Goal: Find specific page/section: Find specific page/section

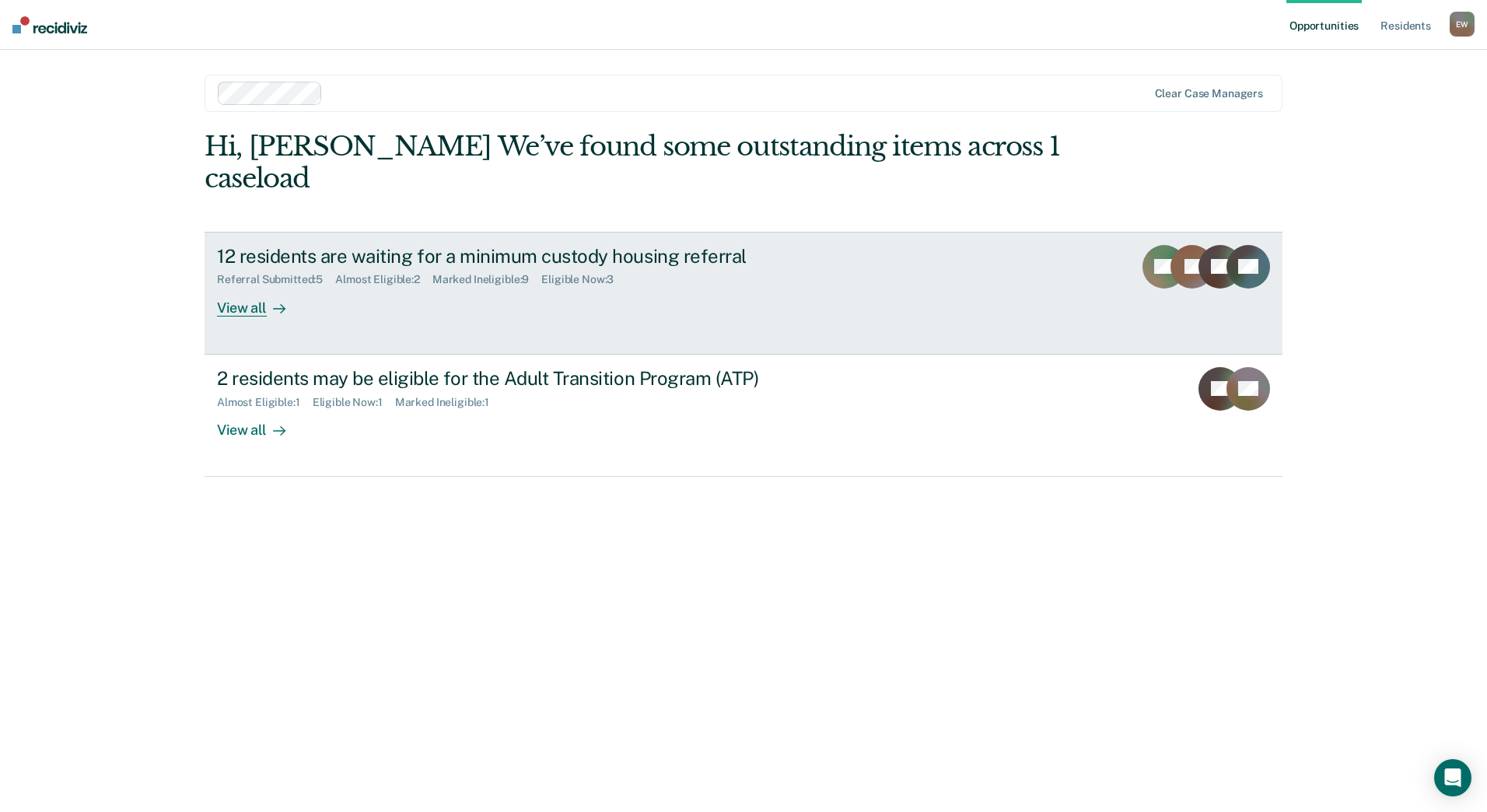
click at [257, 301] on div "View all" at bounding box center [260, 301] width 87 height 30
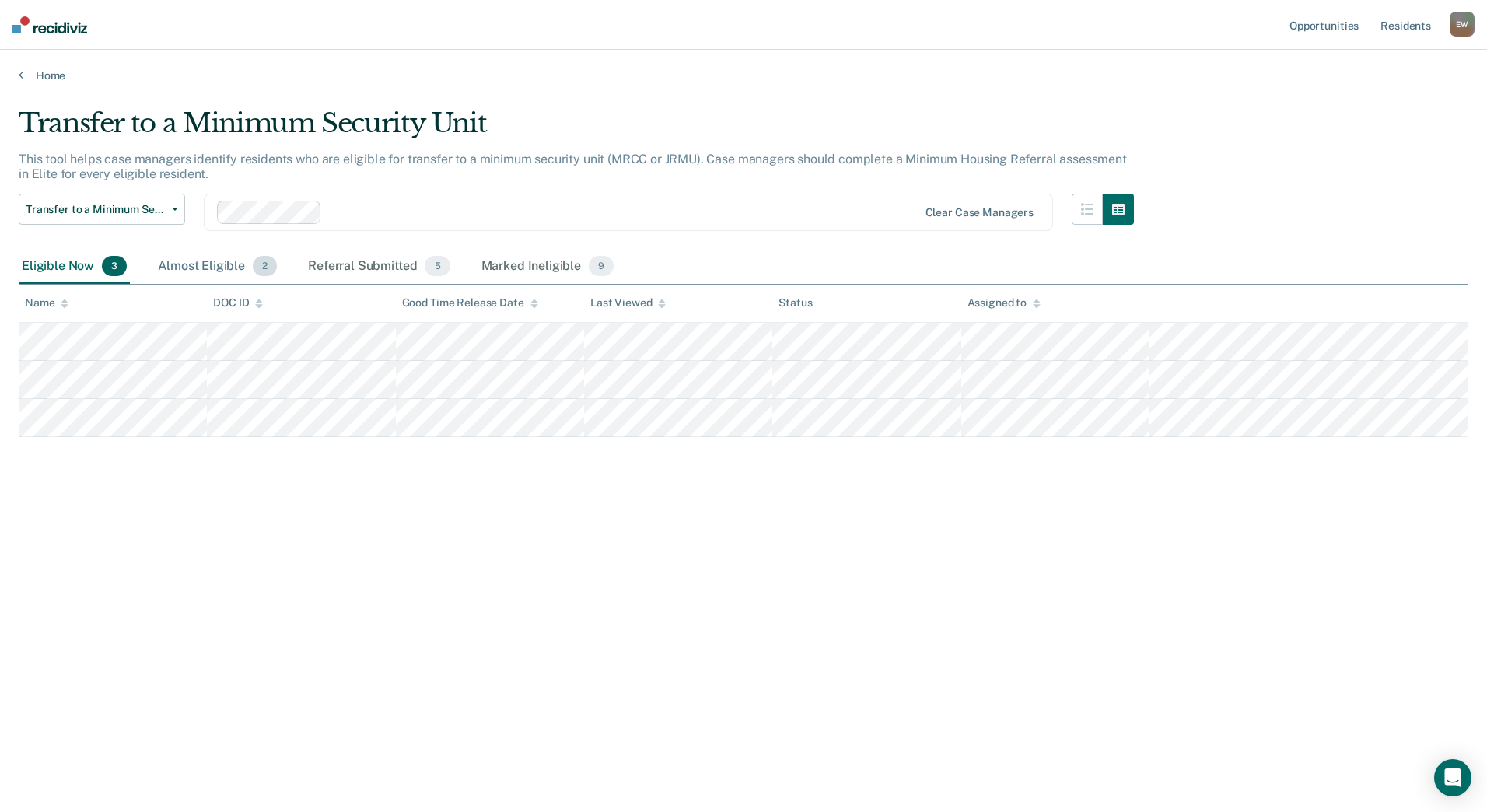
click at [250, 271] on div "Almost Eligible 2" at bounding box center [217, 267] width 125 height 34
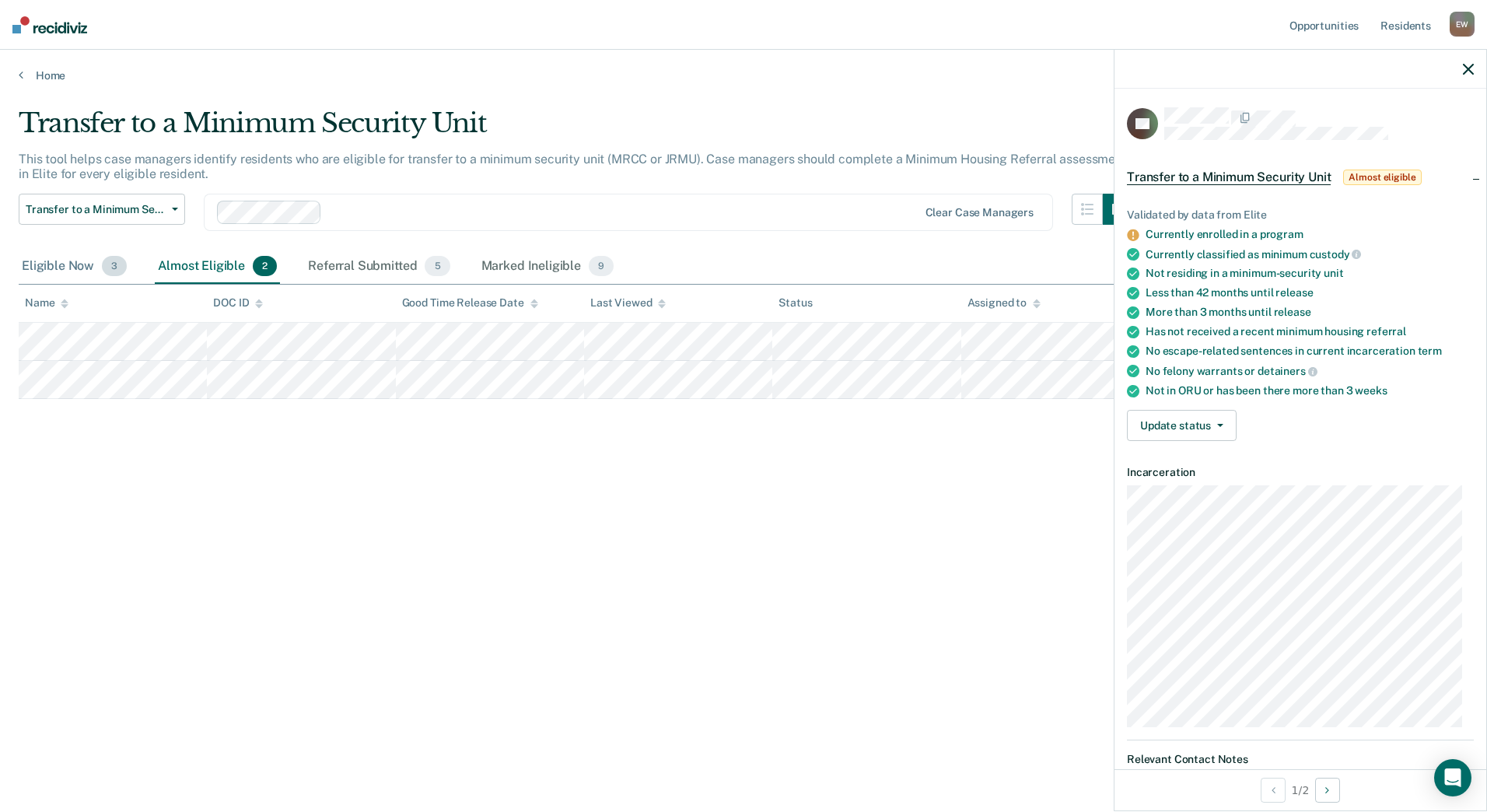
click at [85, 264] on div "Eligible Now 3" at bounding box center [74, 267] width 112 height 34
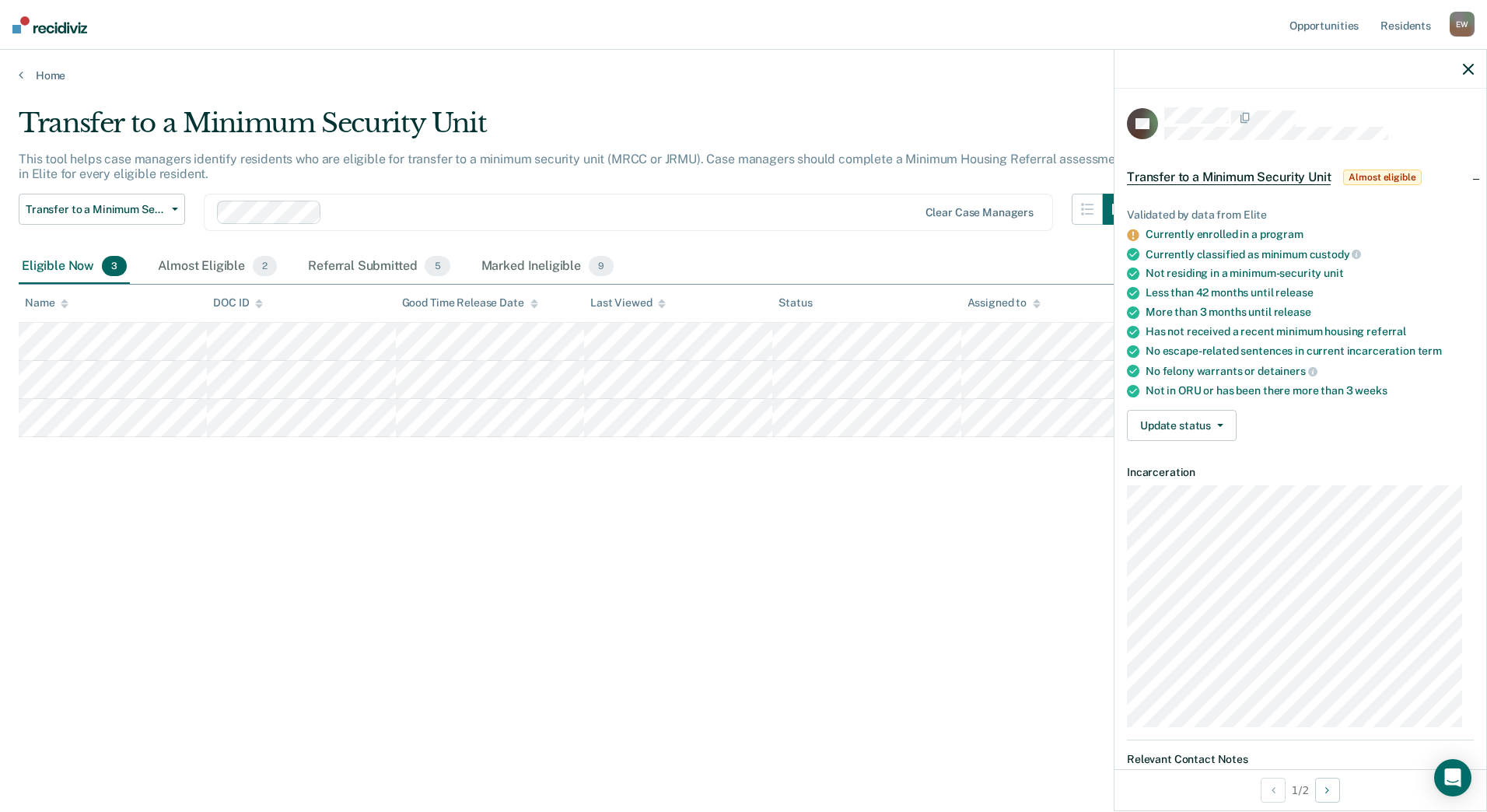
click at [575, 473] on div "Transfer to a Minimum Security Unit This tool helps case managers identify resi…" at bounding box center [743, 401] width 1450 height 587
